Goal: Task Accomplishment & Management: Manage account settings

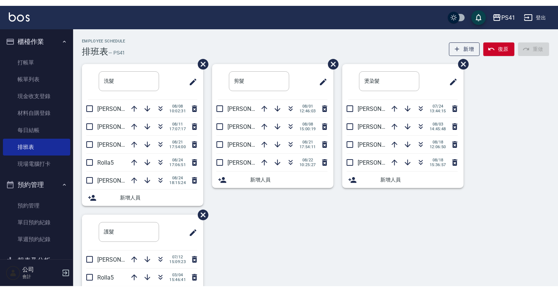
scroll to position [88, 0]
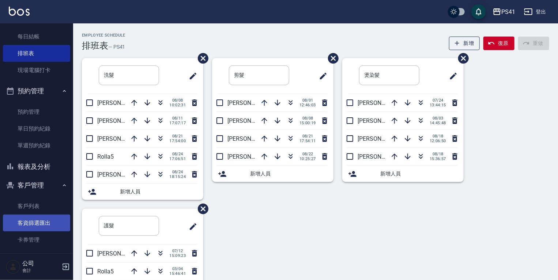
drag, startPoint x: 34, startPoint y: 212, endPoint x: 34, endPoint y: 223, distance: 11.7
click at [34, 212] on link "客戶列表" at bounding box center [36, 206] width 67 height 17
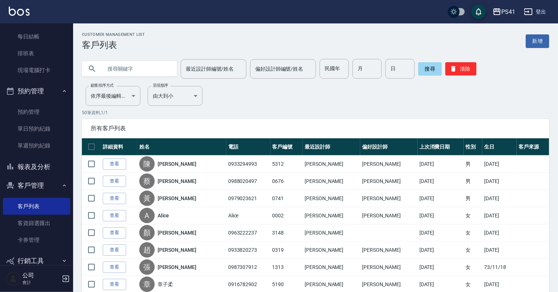
click at [116, 70] on input "text" at bounding box center [136, 69] width 69 height 20
type input "5405"
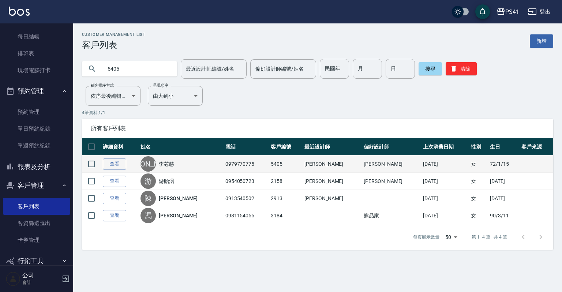
click at [114, 158] on td "查看" at bounding box center [120, 164] width 38 height 17
click at [113, 163] on link "查看" at bounding box center [114, 163] width 23 height 11
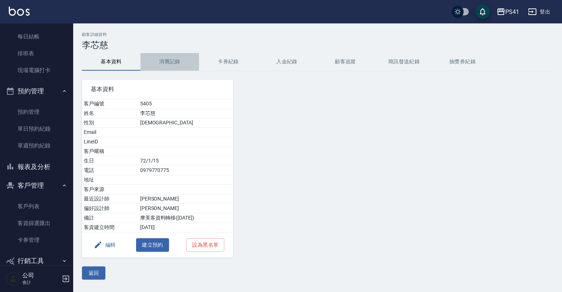
click at [168, 59] on button "消費記錄" at bounding box center [170, 62] width 59 height 18
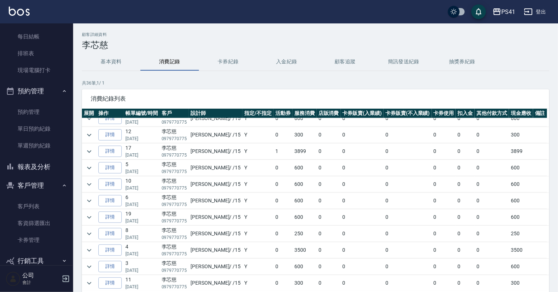
scroll to position [146, 0]
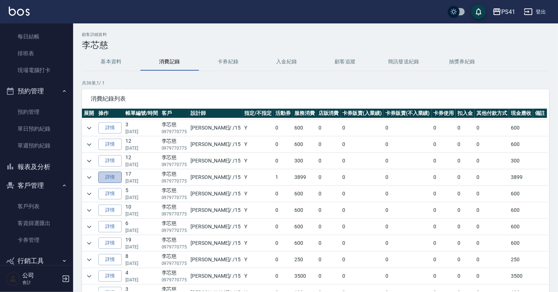
click at [110, 175] on link "詳情" at bounding box center [109, 177] width 23 height 11
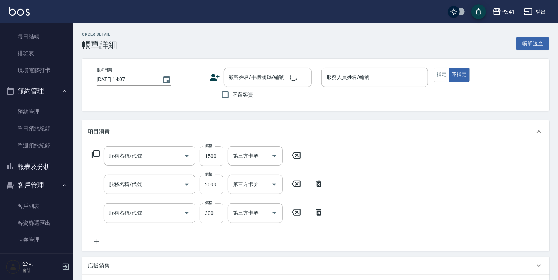
type input "原價1201~1500護髮(51500)"
type input "2000以上染髮(42000)"
type input "剪髮(2300)"
type input "[DATE] 19:22"
type input "[PERSON_NAME]-15"
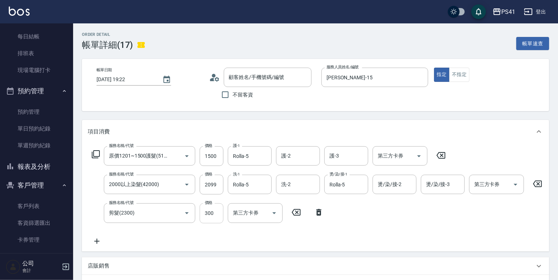
type input "李芯慈/0979770775/5405"
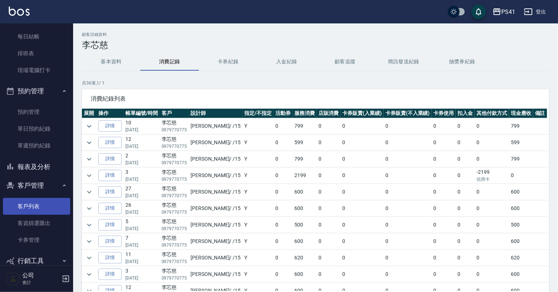
click at [36, 211] on link "客戶列表" at bounding box center [36, 206] width 67 height 17
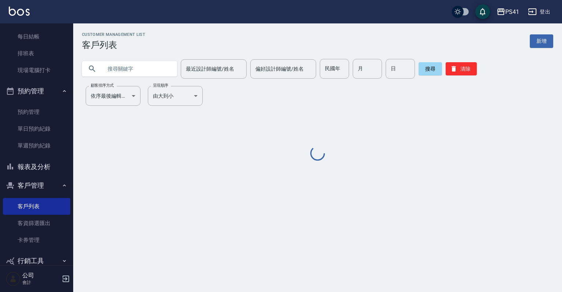
click at [142, 68] on input "text" at bounding box center [136, 69] width 69 height 20
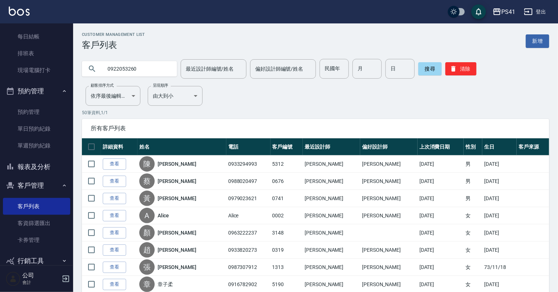
type input "0922053260"
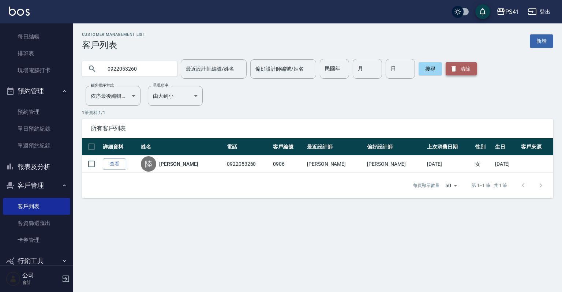
click at [463, 64] on button "清除" at bounding box center [461, 68] width 31 height 13
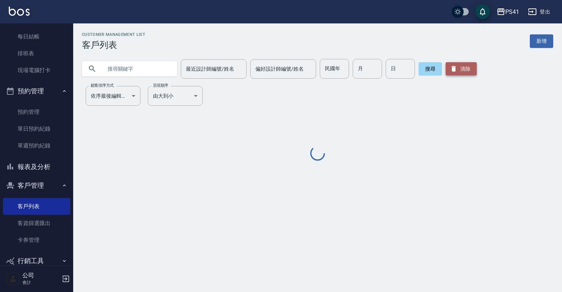
click at [463, 64] on button "清除" at bounding box center [461, 68] width 31 height 13
drag, startPoint x: 112, startPoint y: 75, endPoint x: 128, endPoint y: 68, distance: 17.5
click at [112, 75] on input "text" at bounding box center [136, 69] width 69 height 20
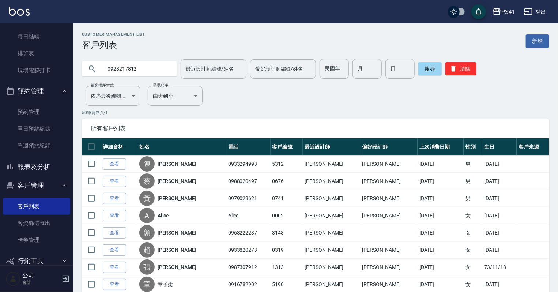
type input "0928217812"
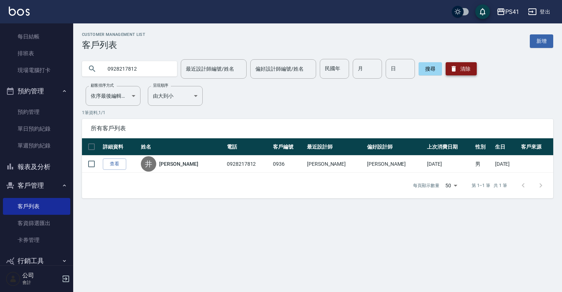
click at [459, 67] on button "清除" at bounding box center [461, 68] width 31 height 13
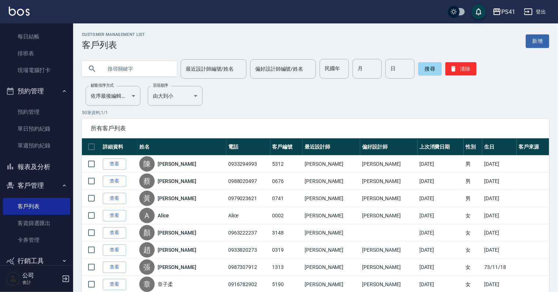
click at [134, 74] on input "text" at bounding box center [136, 69] width 69 height 20
type input "0927765706"
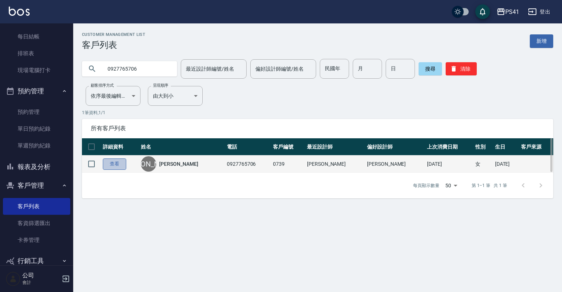
click at [114, 164] on link "查看" at bounding box center [114, 163] width 23 height 11
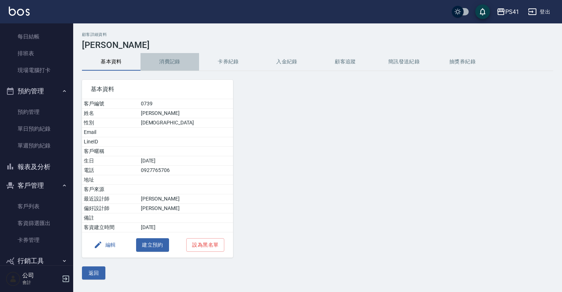
click at [172, 58] on button "消費記錄" at bounding box center [170, 62] width 59 height 18
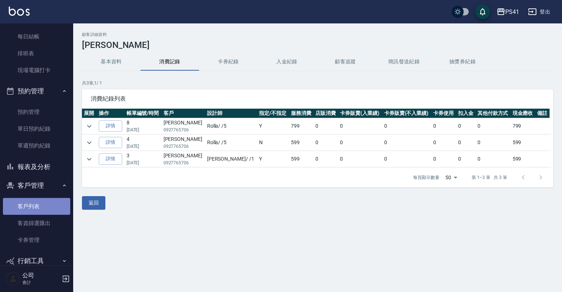
click at [36, 203] on link "客戶列表" at bounding box center [36, 206] width 67 height 17
